Goal: Task Accomplishment & Management: Complete application form

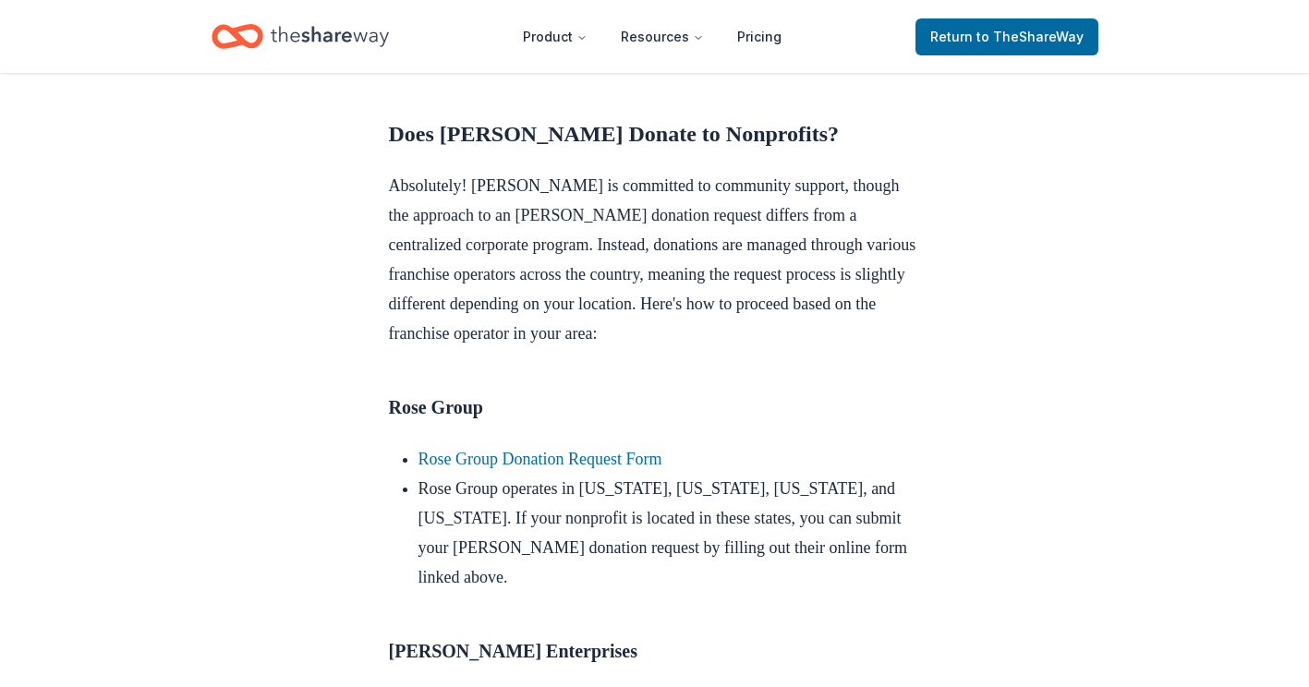
scroll to position [832, 0]
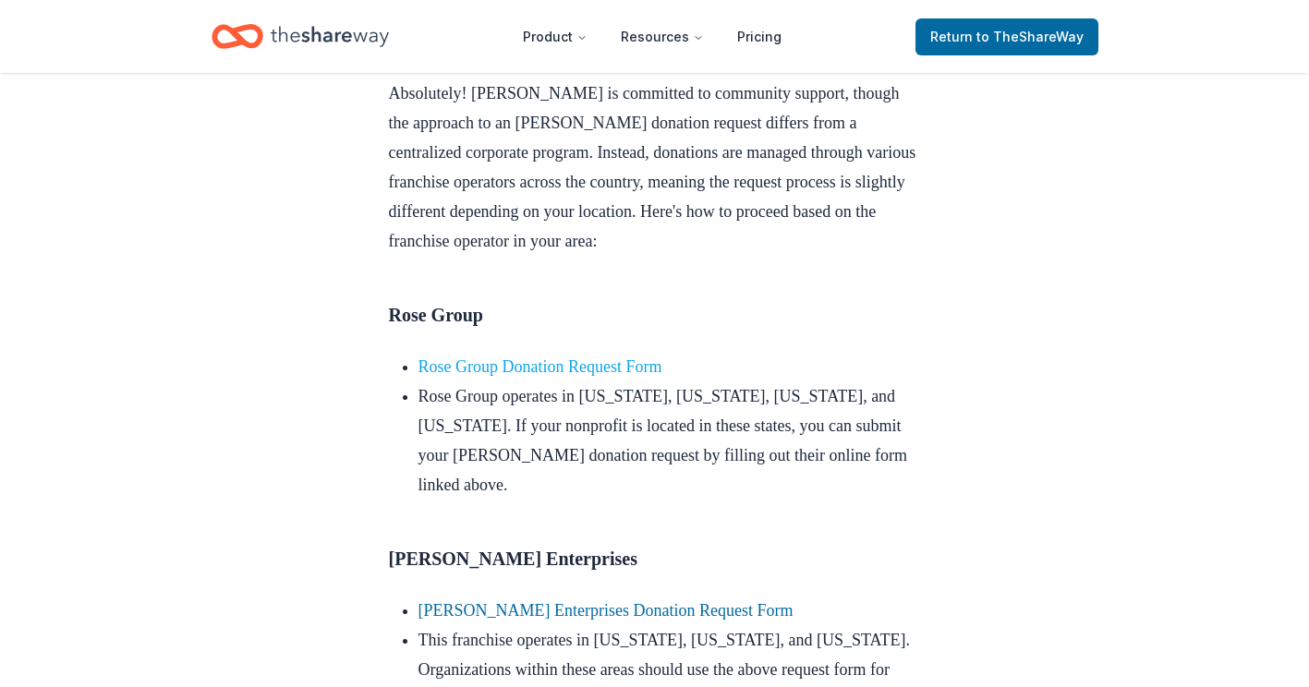
click at [483, 376] on link "Rose Group Donation Request Form" at bounding box center [541, 367] width 244 height 18
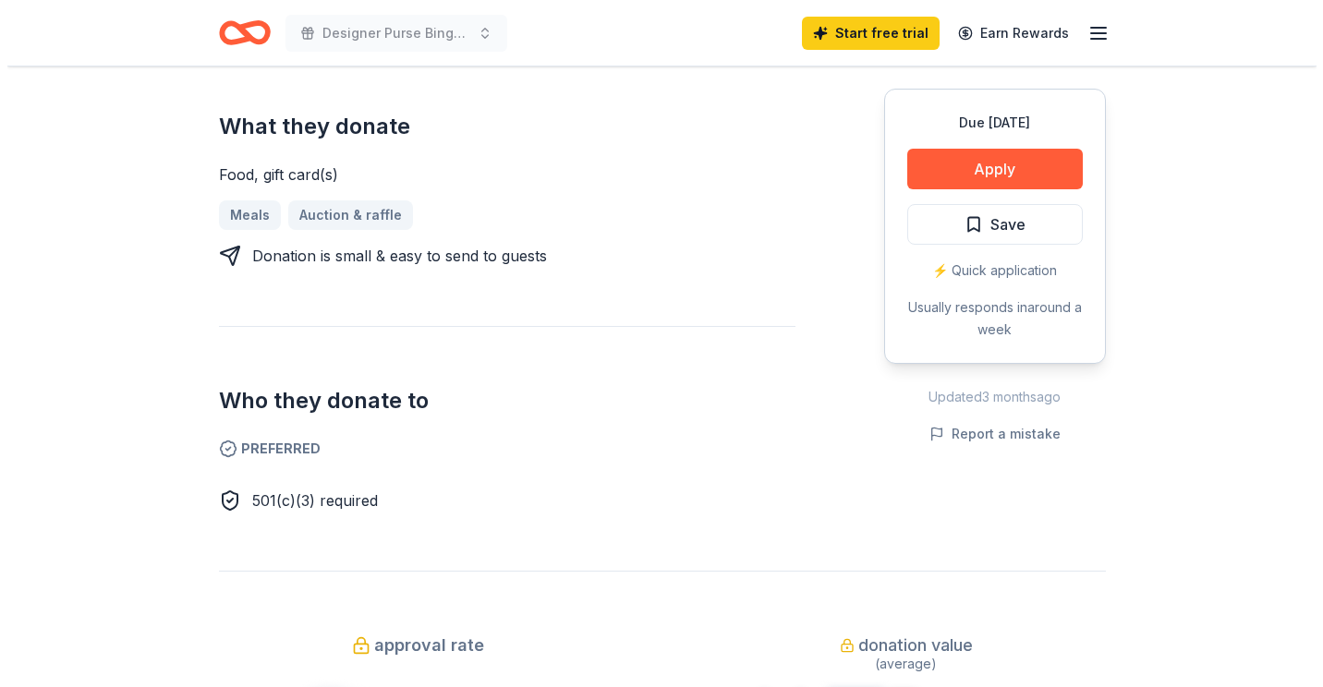
scroll to position [647, 0]
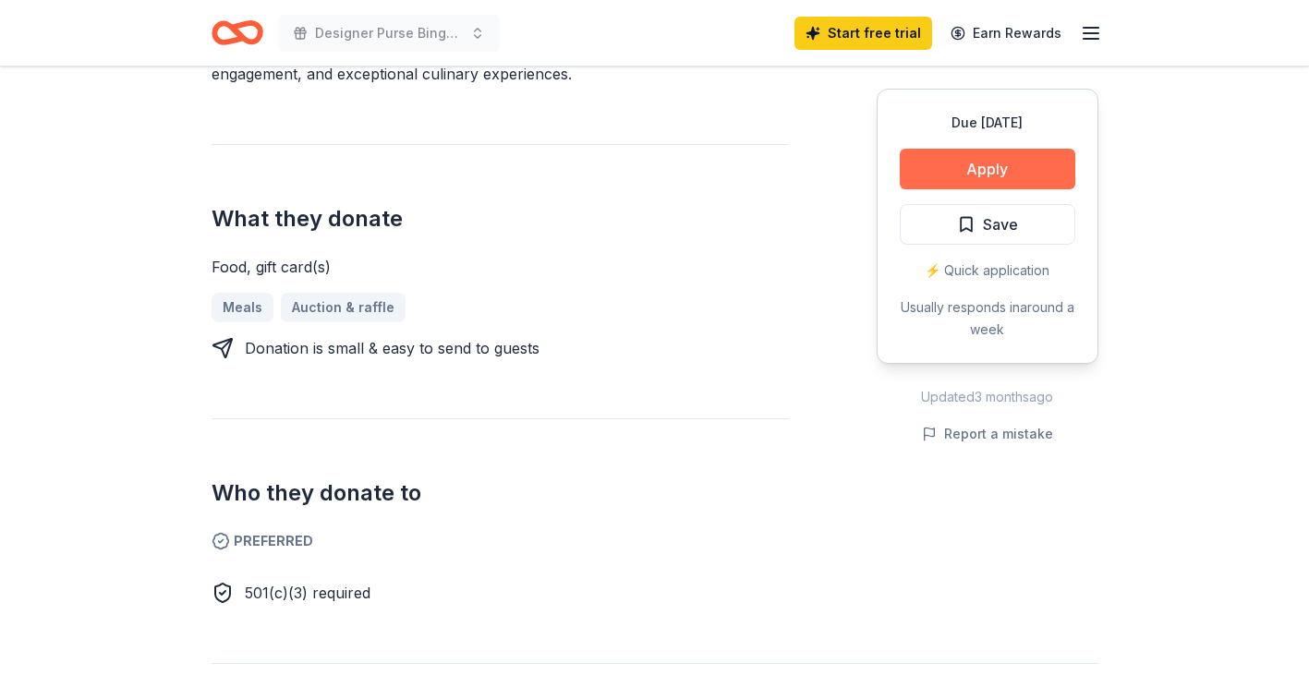
click at [1017, 164] on button "Apply" at bounding box center [988, 169] width 176 height 41
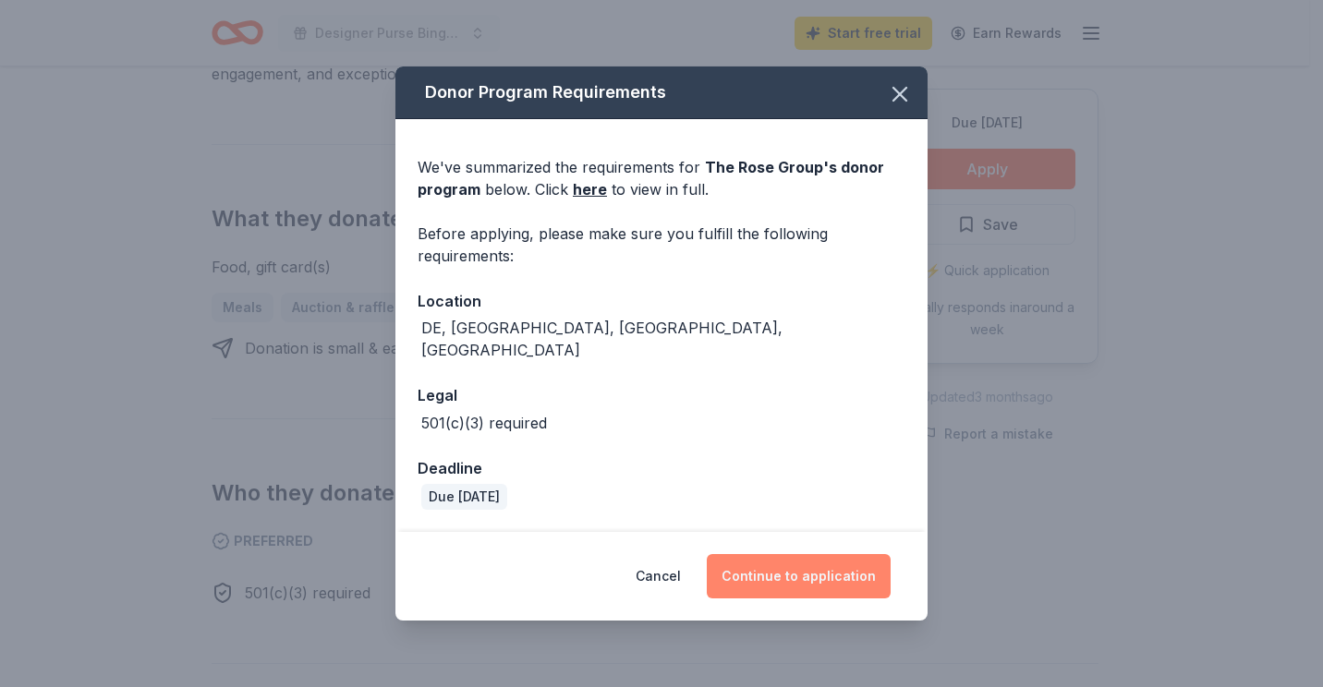
click at [767, 560] on button "Continue to application" at bounding box center [799, 576] width 184 height 44
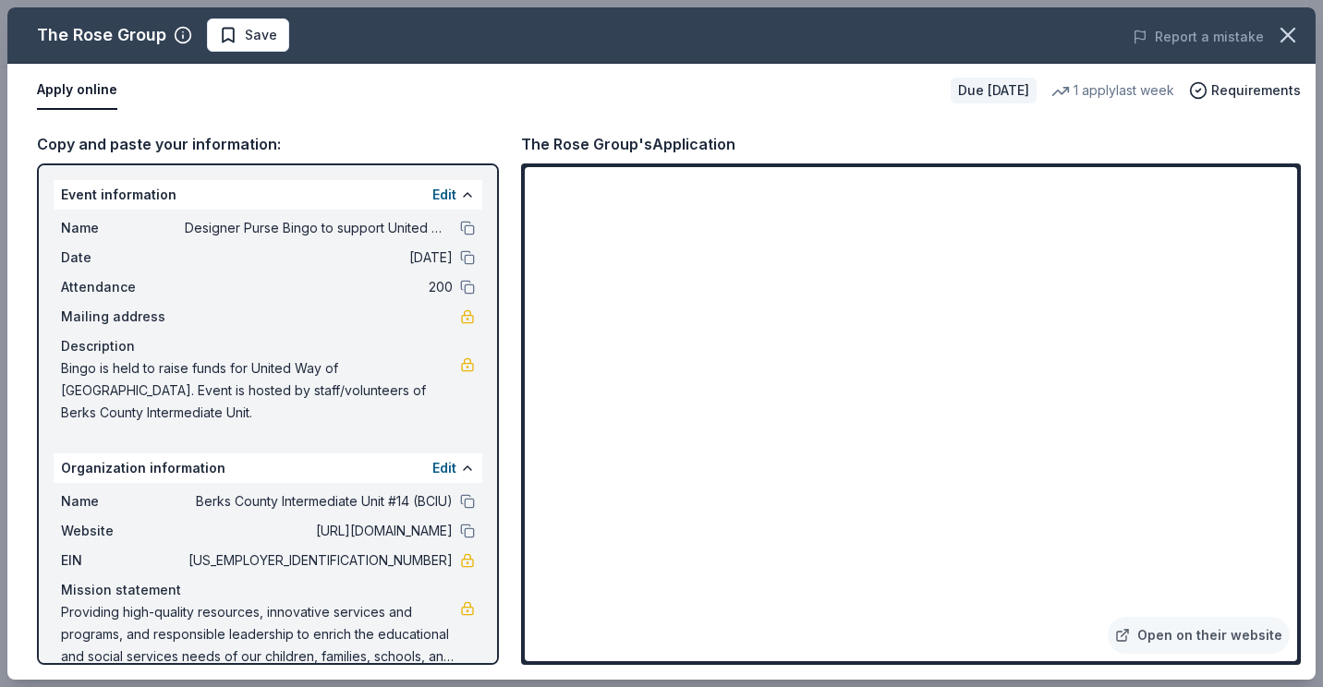
scroll to position [27, 0]
